Goal: Obtain resource: Obtain resource

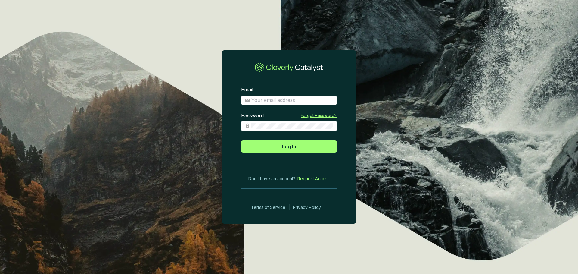
click at [291, 104] on span at bounding box center [289, 100] width 96 height 10
click at [291, 98] on input "Email" at bounding box center [292, 100] width 82 height 7
type input "eugenio@ecoforestco2.com"
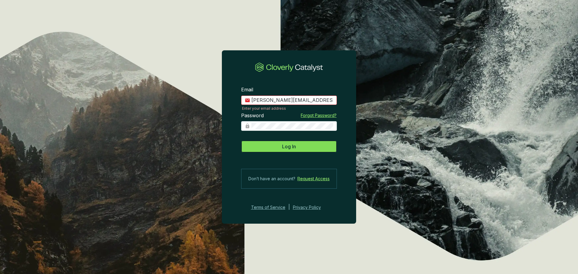
click at [303, 150] on button "Log In" at bounding box center [289, 146] width 96 height 12
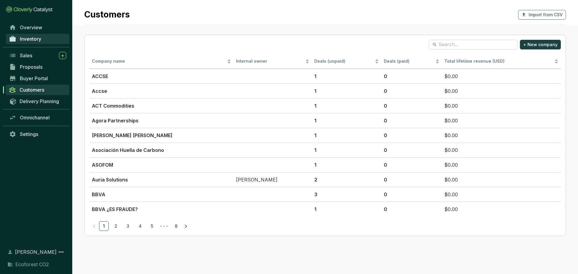
click at [45, 42] on link "Inventory" at bounding box center [37, 39] width 63 height 10
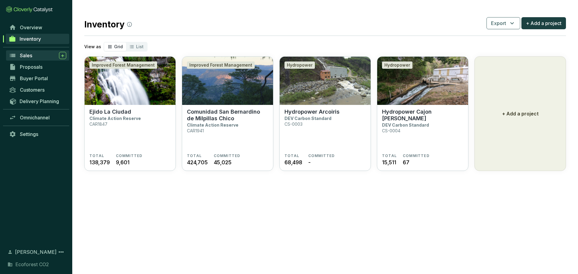
click at [37, 56] on div "Sales" at bounding box center [43, 55] width 46 height 7
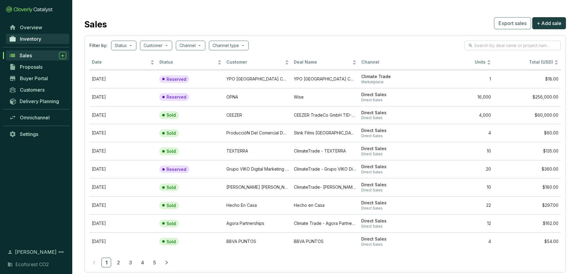
click at [59, 38] on link "Inventory" at bounding box center [37, 39] width 63 height 10
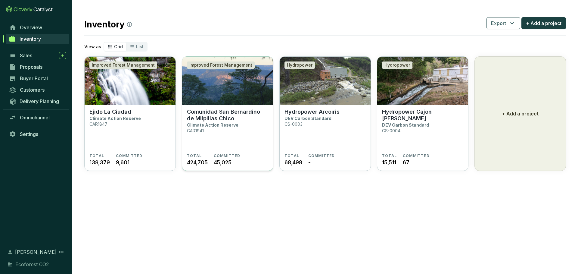
click at [204, 126] on p "Climate Action Reserve" at bounding box center [212, 124] width 51 height 5
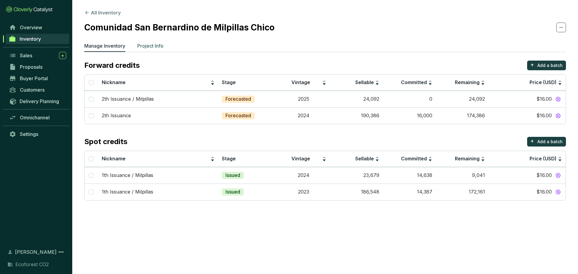
click at [147, 46] on p "Project Info" at bounding box center [150, 45] width 26 height 7
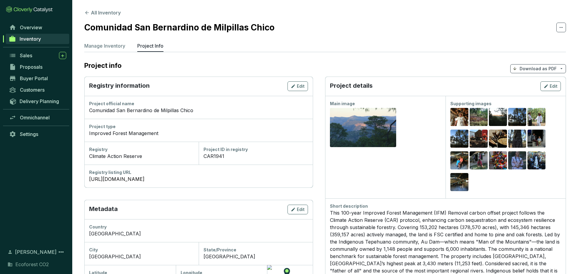
click at [531, 68] on p "Download as PDF" at bounding box center [538, 69] width 37 height 6
click at [530, 92] on span "Hide pricing" at bounding box center [537, 94] width 25 height 5
